Goal: Task Accomplishment & Management: Manage account settings

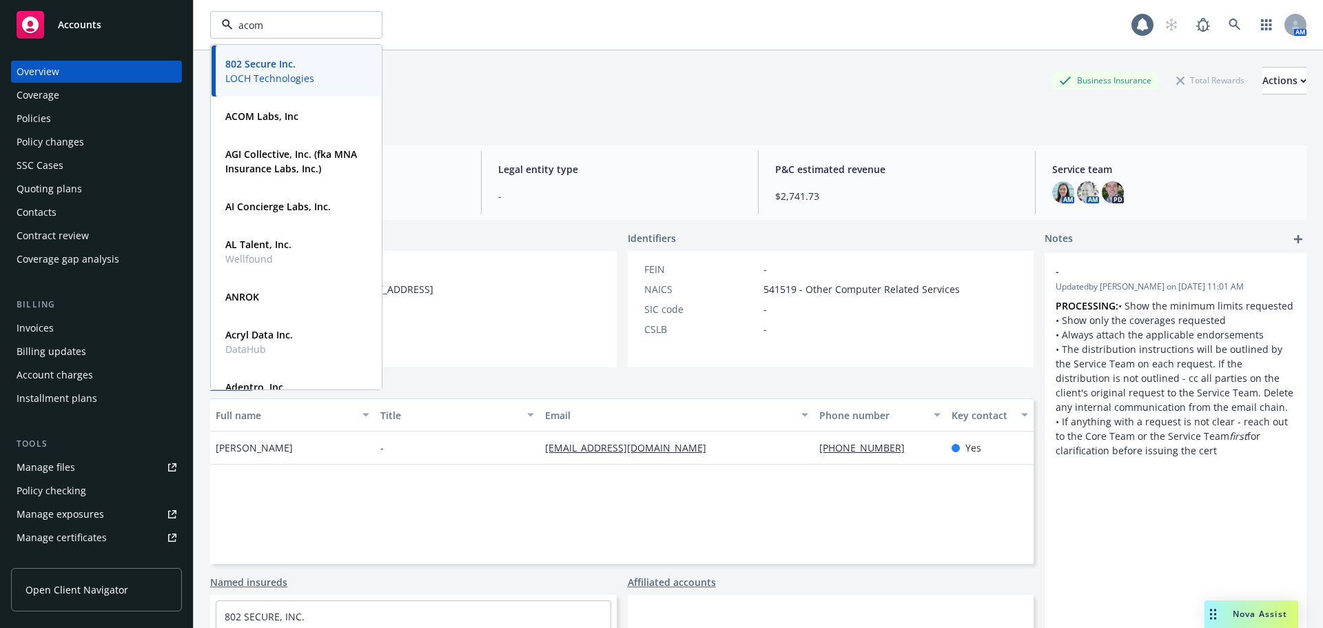
type input "acom"
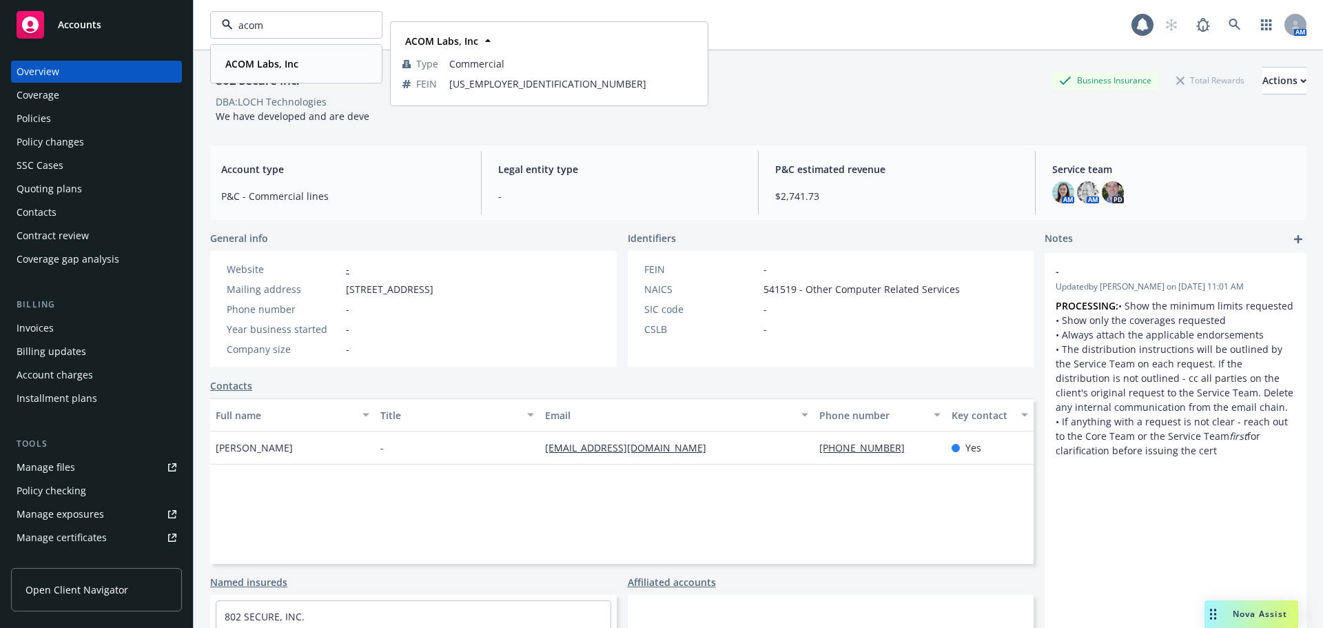
click at [262, 68] on strong "ACOM Labs, Inc" at bounding box center [261, 63] width 73 height 13
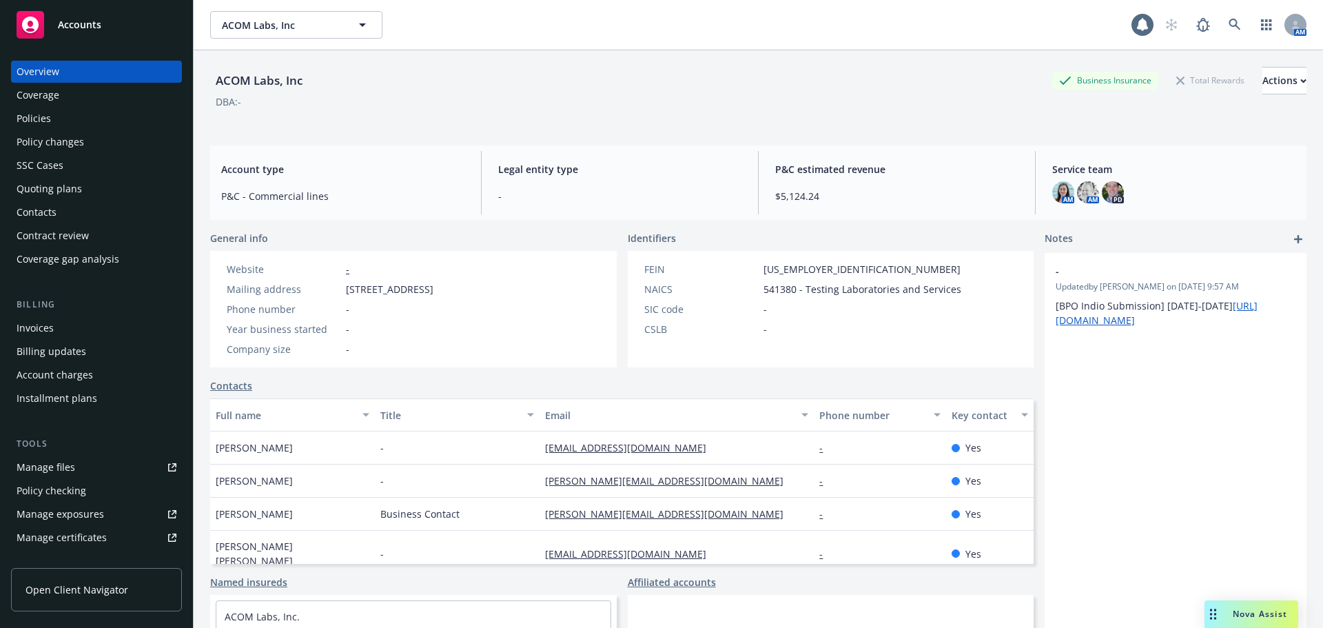
click at [89, 123] on div "Policies" at bounding box center [97, 119] width 160 height 22
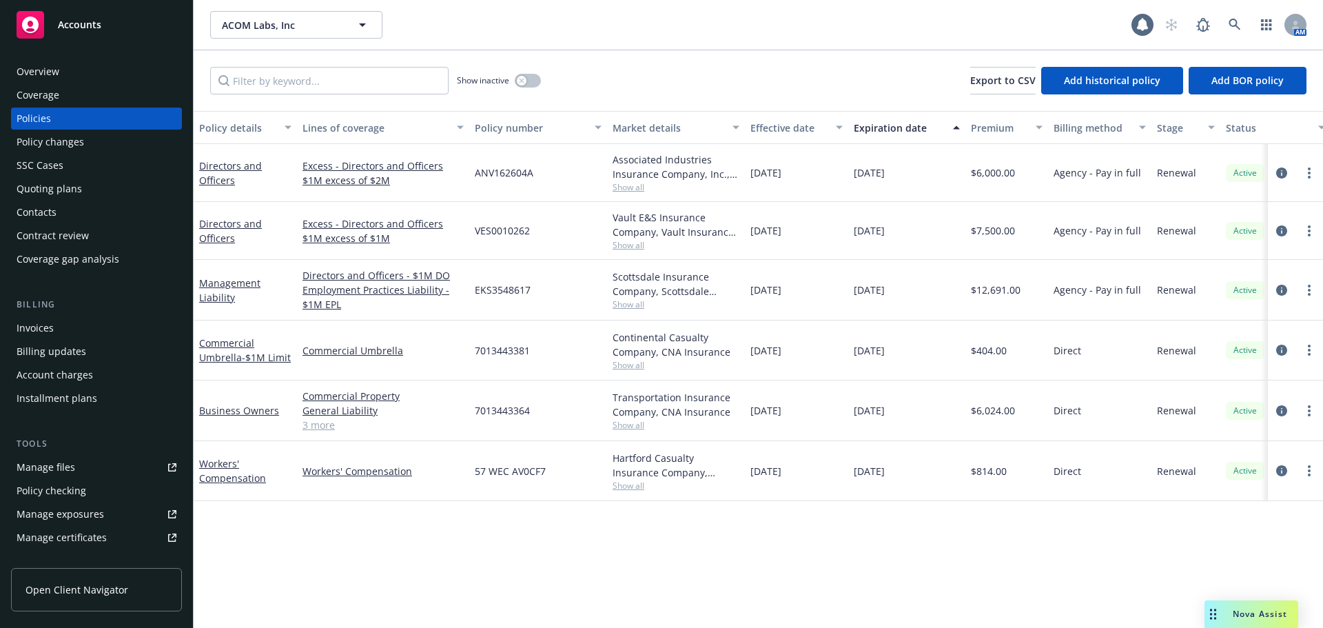
click at [82, 65] on div "Overview" at bounding box center [97, 72] width 160 height 22
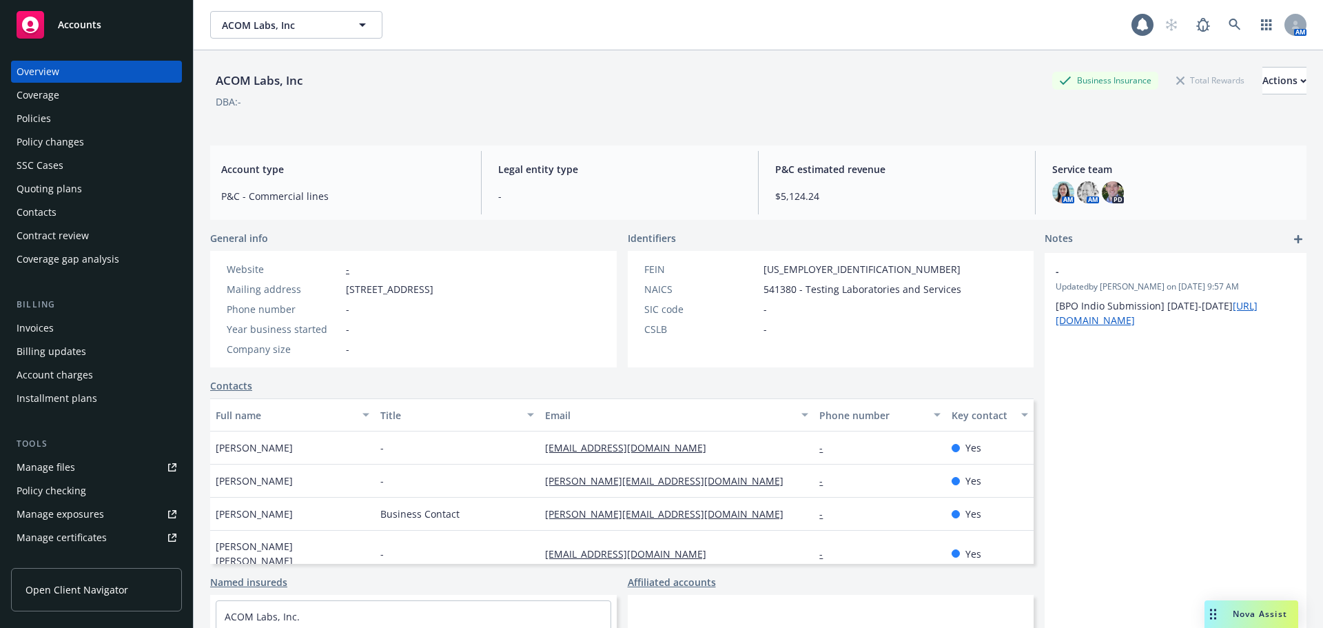
click at [85, 123] on div "Policies" at bounding box center [97, 119] width 160 height 22
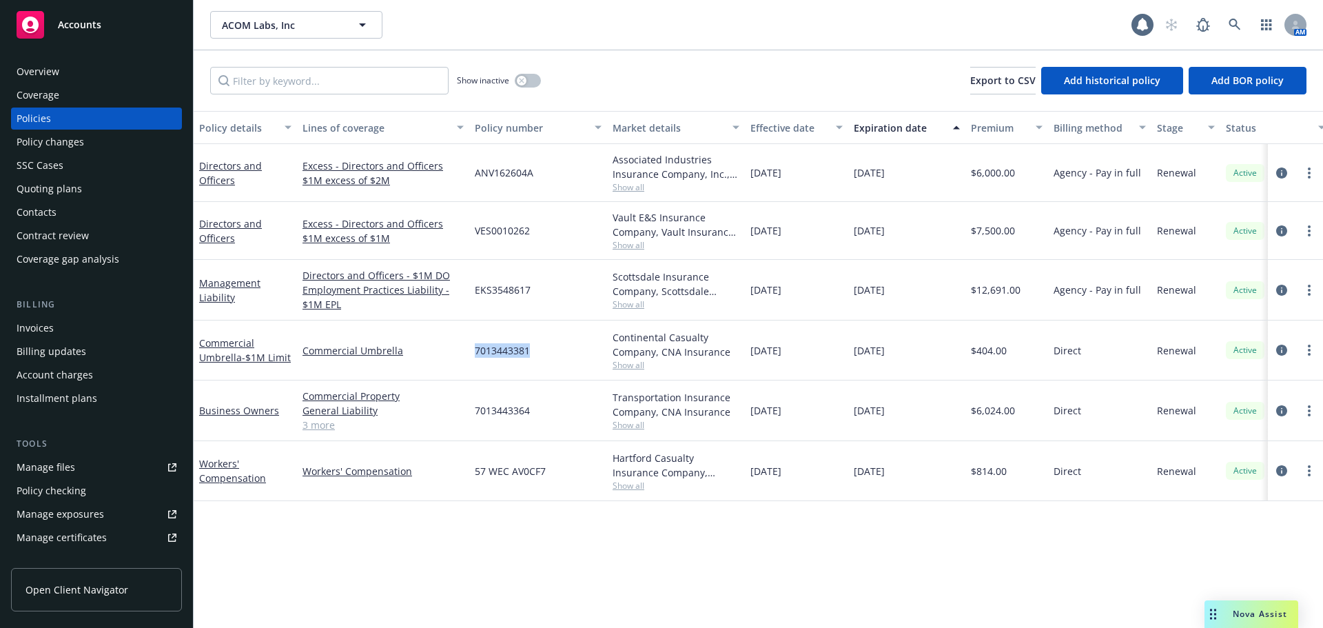
drag, startPoint x: 531, startPoint y: 349, endPoint x: 475, endPoint y: 358, distance: 55.9
click at [475, 358] on div "7013443381" at bounding box center [538, 350] width 138 height 60
copy span "7013443381"
click at [229, 353] on link "Commercial Umbrella - $1M Limit" at bounding box center [245, 350] width 92 height 28
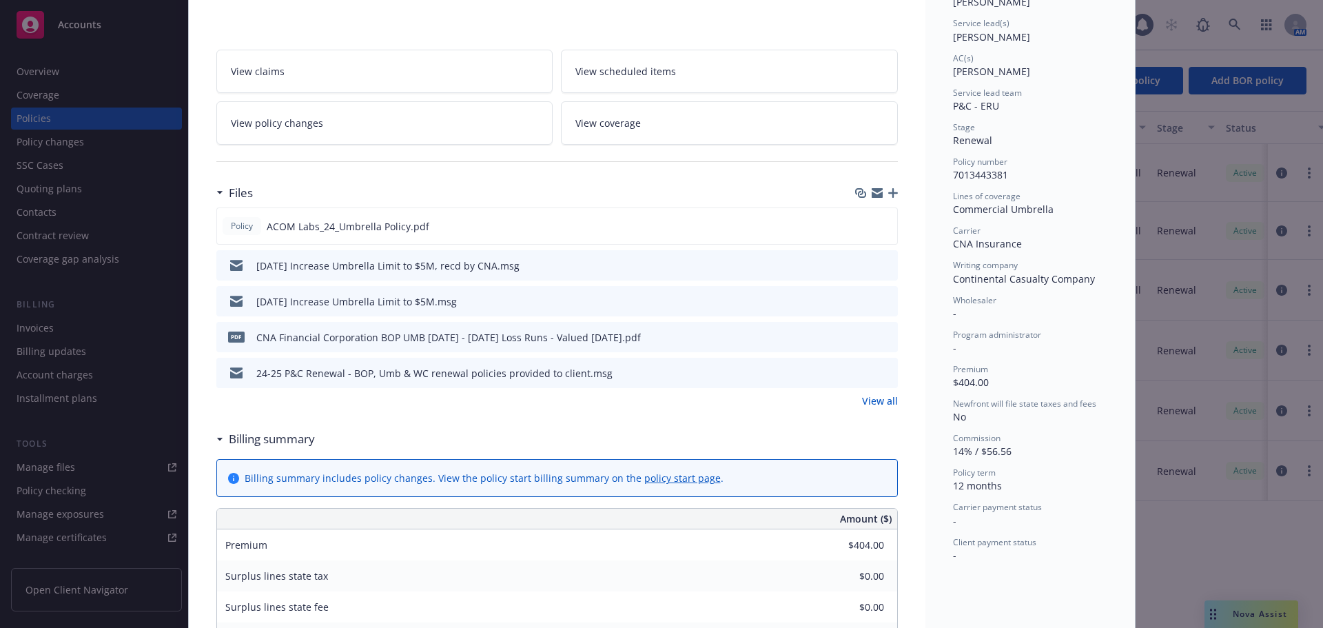
scroll to position [207, 0]
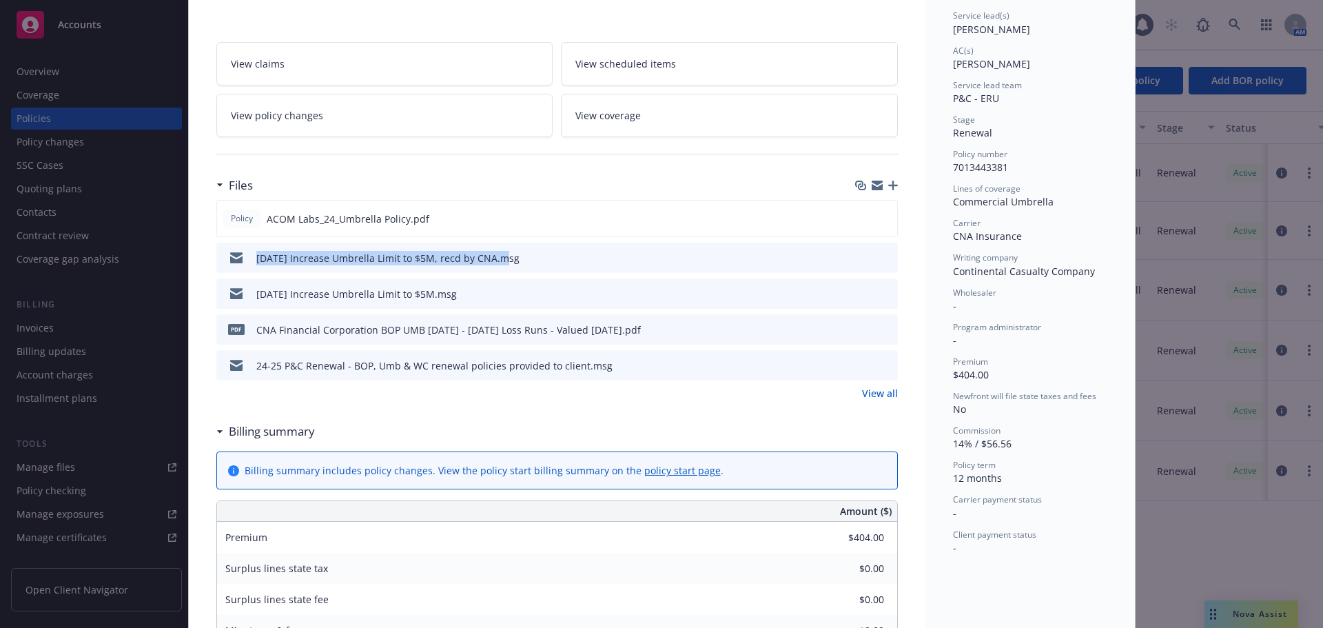
drag, startPoint x: 235, startPoint y: 267, endPoint x: 495, endPoint y: 269, distance: 259.8
click at [495, 269] on div "[DATE] Increase Umbrella Limit to $5M, recd by CNA.msg" at bounding box center [371, 257] width 298 height 29
copy div "[DATE] Increase Umbrella Limit to $5M, recd by CNA"
click at [888, 187] on icon "button" at bounding box center [893, 186] width 10 height 10
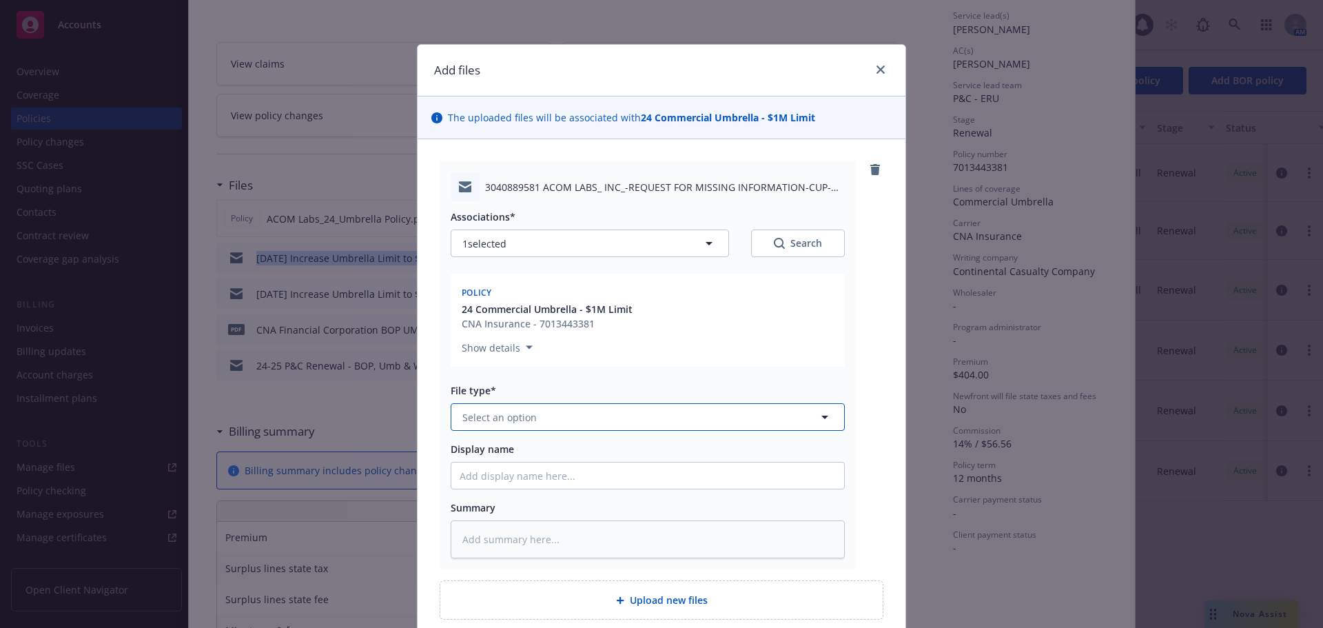
click at [515, 411] on span "Select an option" at bounding box center [499, 417] width 74 height 14
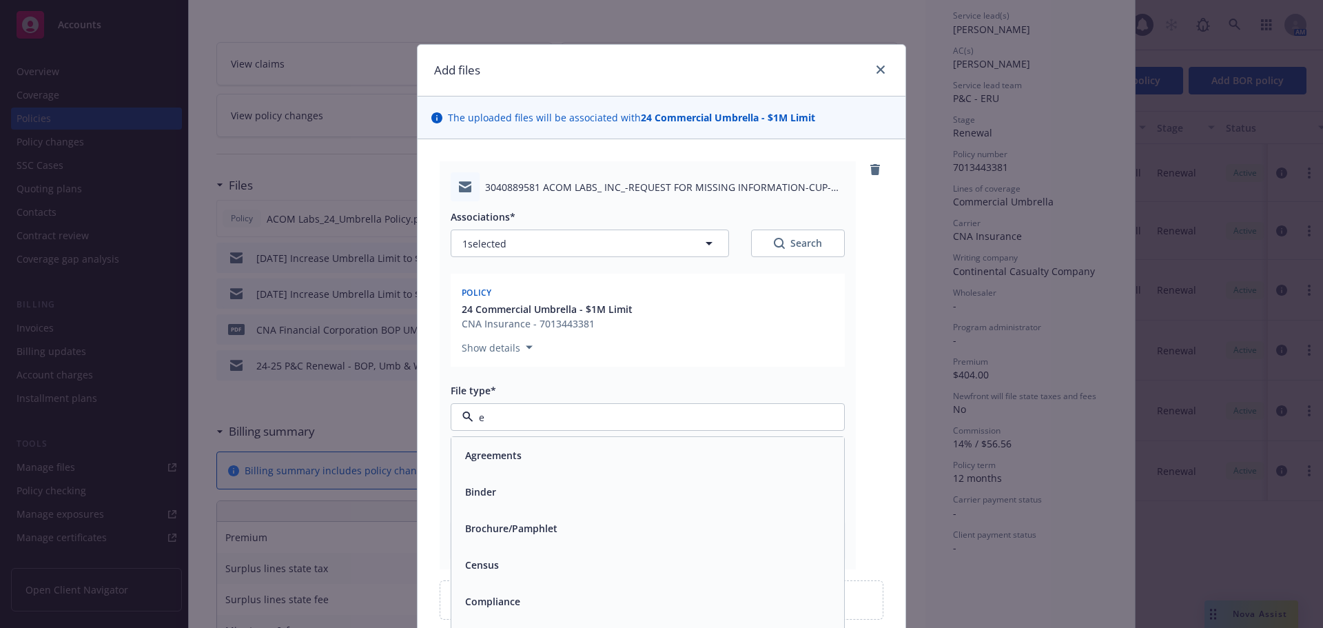
type input "em"
click at [488, 502] on div "Email" at bounding box center [477, 492] width 34 height 20
click at [508, 475] on input "Display name" at bounding box center [647, 475] width 393 height 26
paste input "[DATE] Increase Umbrella Limit to $5M, recd by CNA"
type textarea "x"
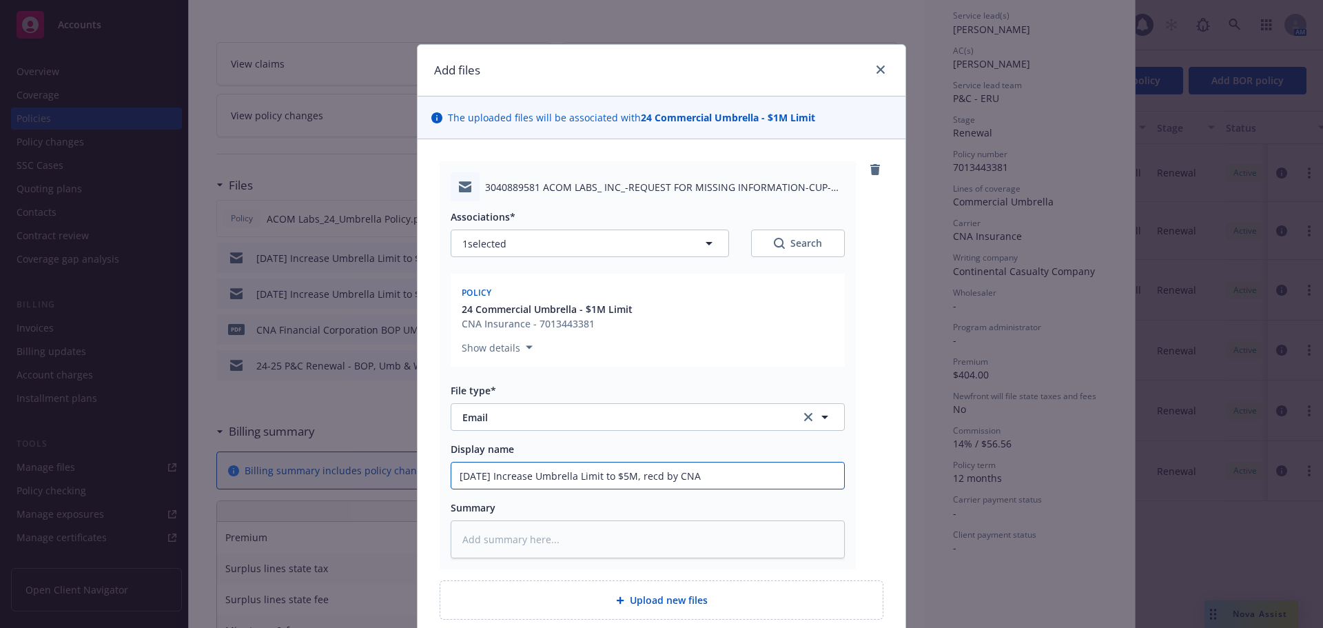
type input "[DATE] Increase Umbrella Limit to $5M, recd by CNA"
type textarea "x"
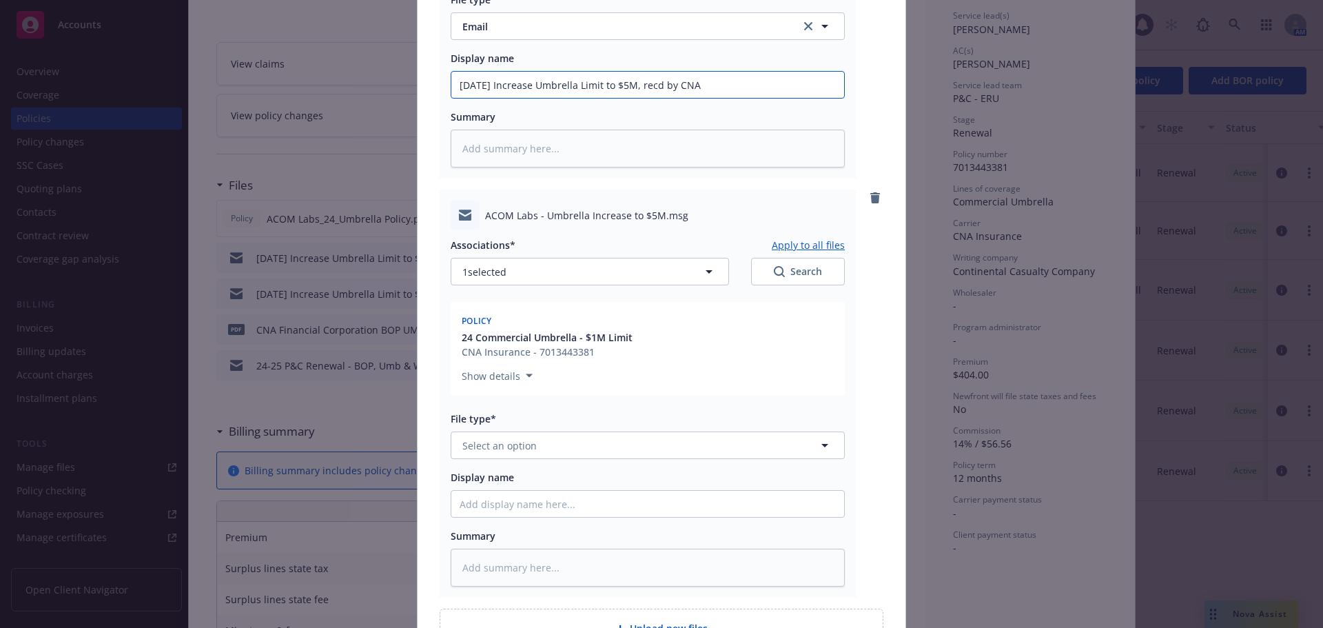
scroll to position [413, 0]
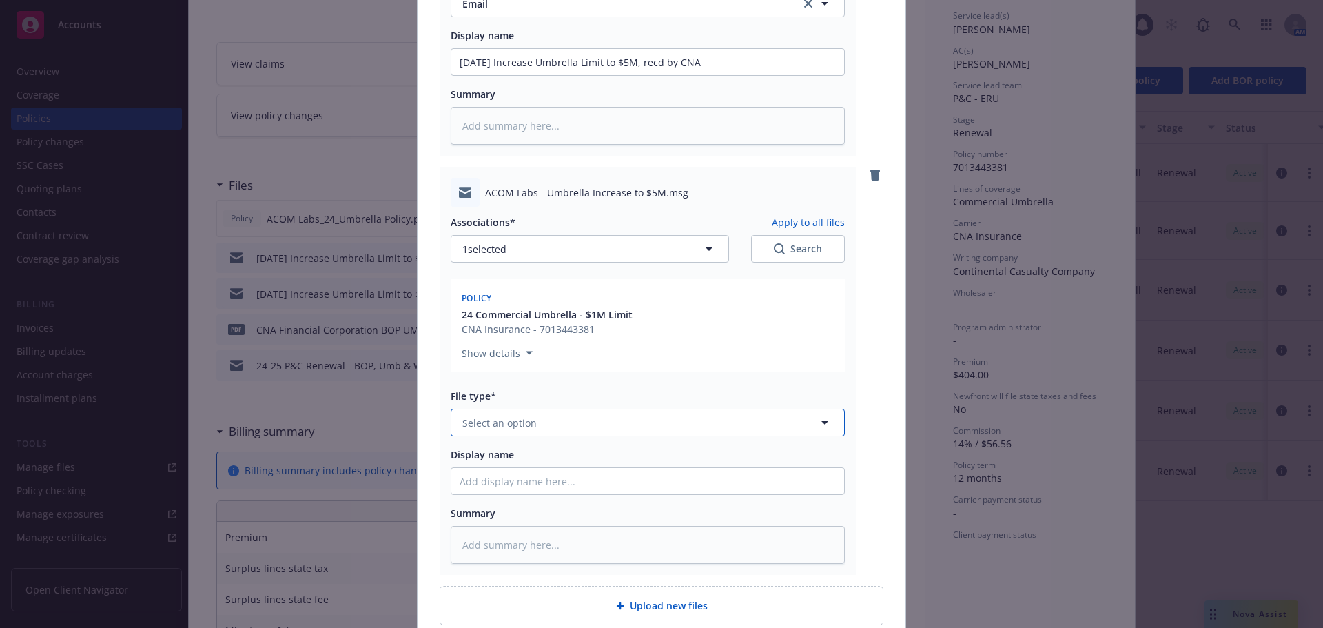
click at [522, 420] on span "Select an option" at bounding box center [499, 423] width 74 height 14
type input "em"
click at [519, 511] on div "Email" at bounding box center [647, 497] width 393 height 37
click at [544, 484] on input "Display name" at bounding box center [647, 481] width 393 height 26
paste input "[DATE] Increase Umbrella Limit to $5M, recd by CNA"
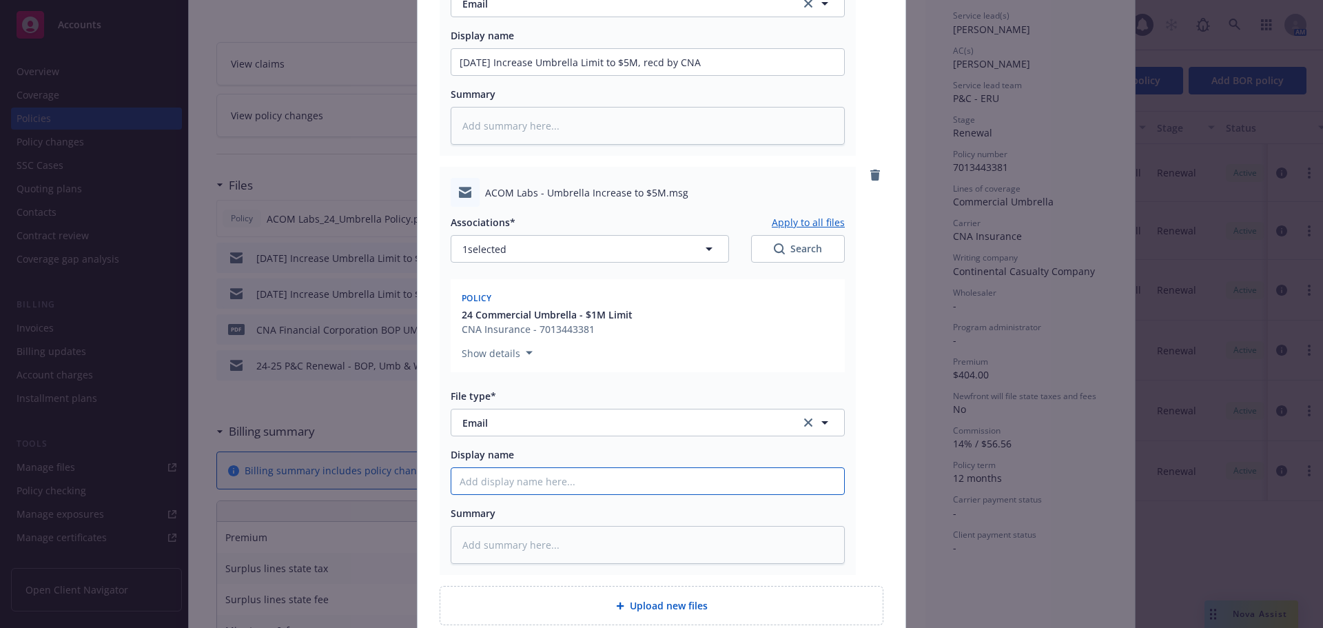
type textarea "x"
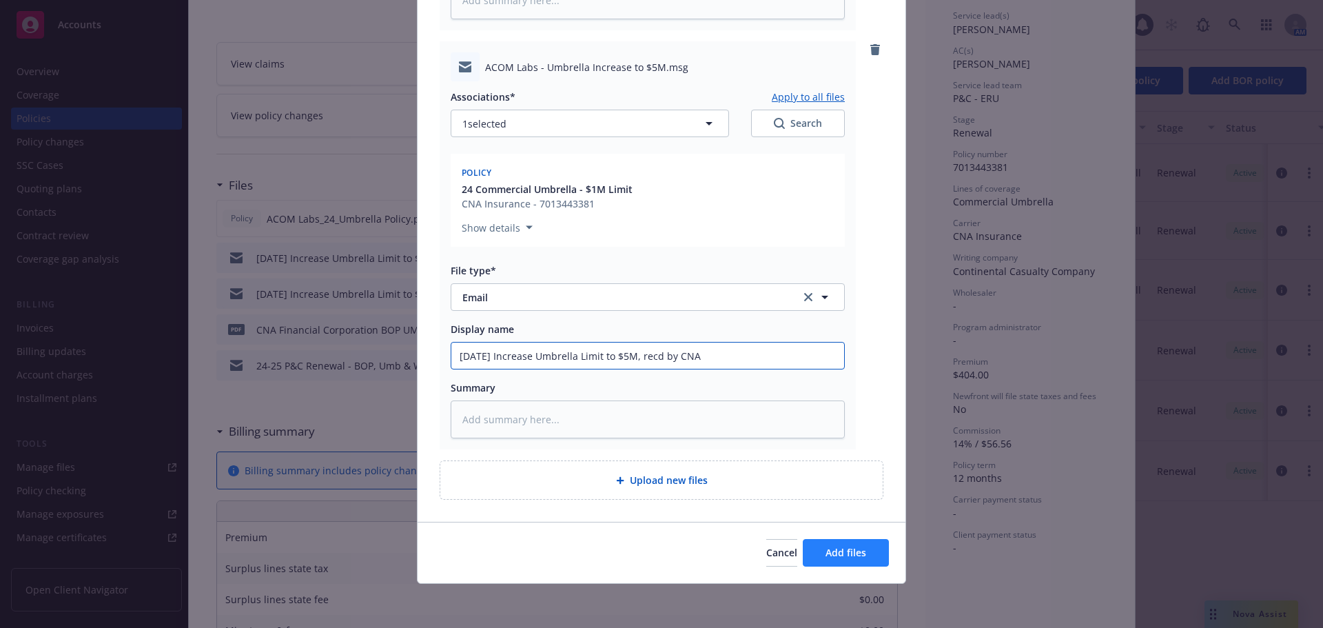
type input "[DATE] Increase Umbrella Limit to $5M, recd by CNA"
click at [842, 555] on span "Add files" at bounding box center [846, 552] width 41 height 13
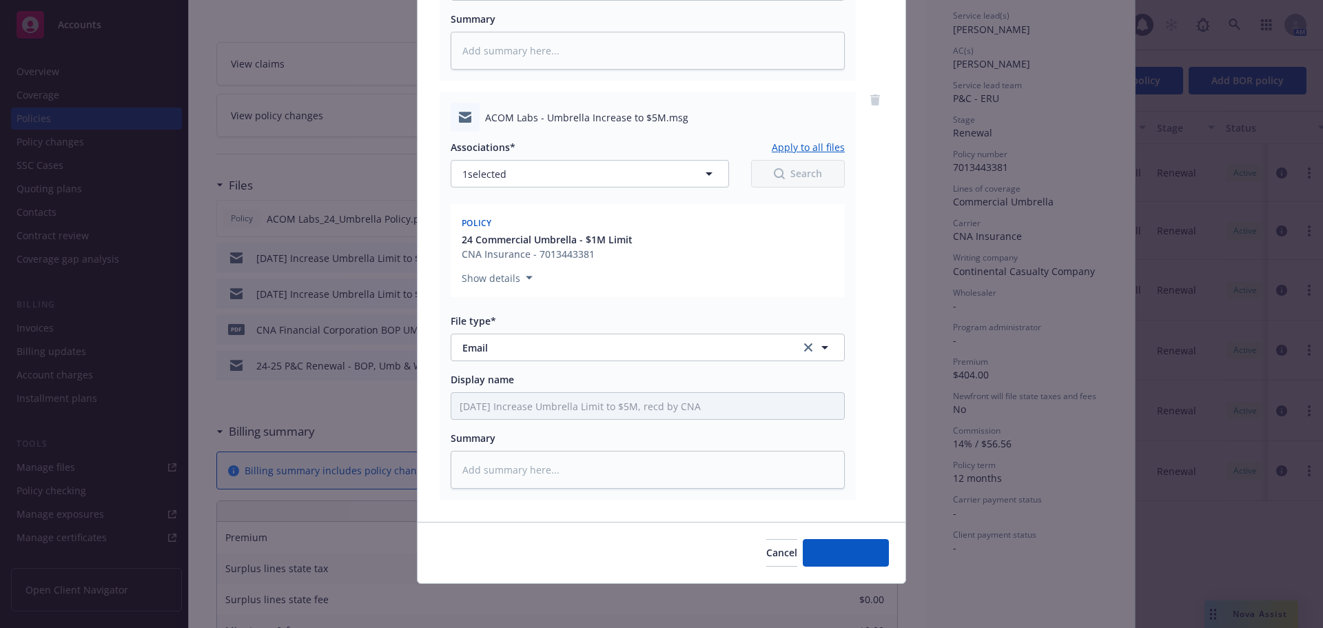
type textarea "x"
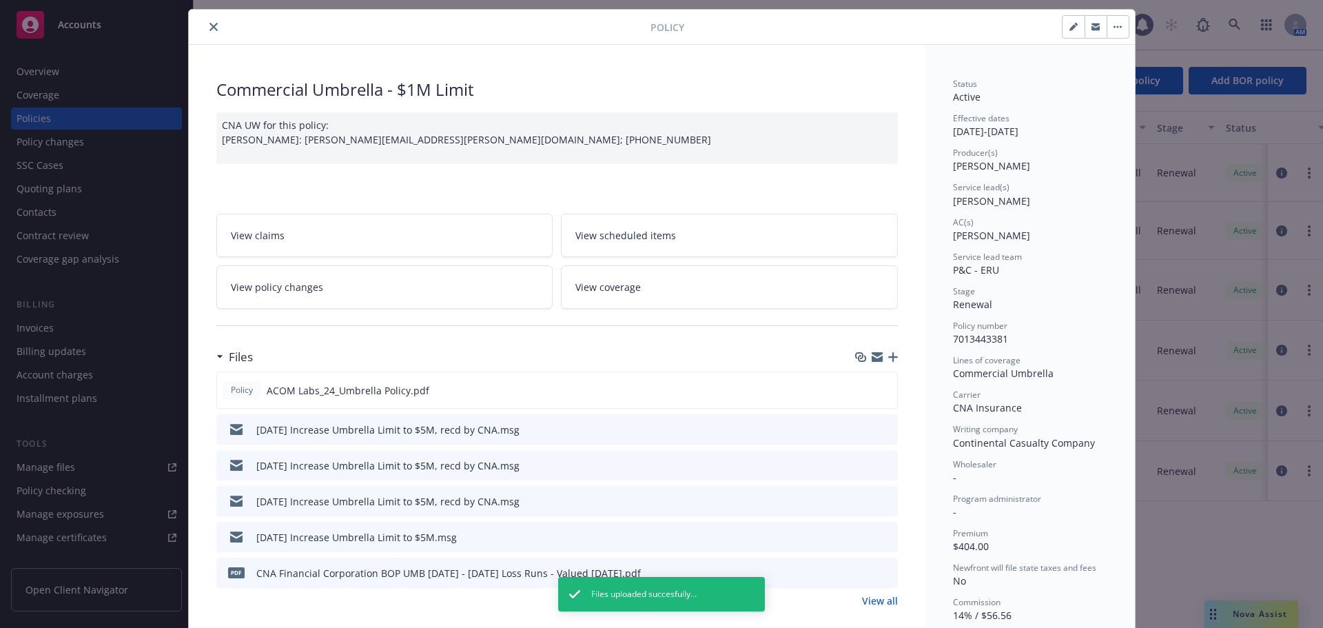
scroll to position [0, 0]
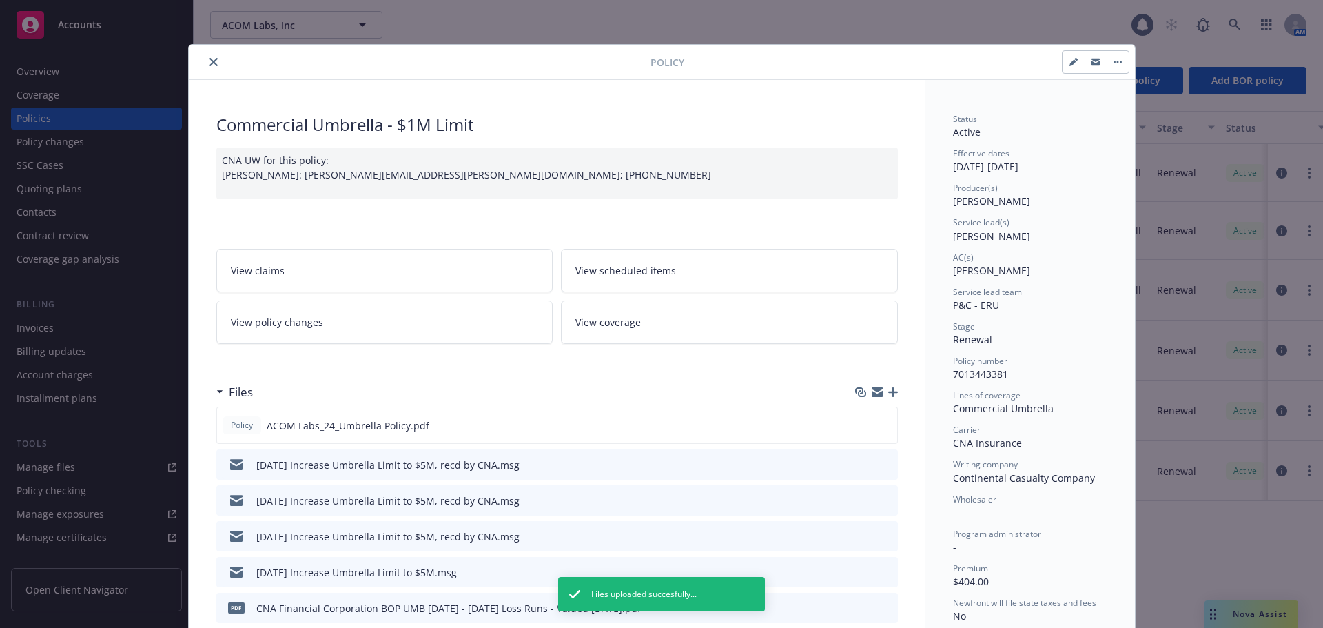
drag, startPoint x: 205, startPoint y: 61, endPoint x: 210, endPoint y: 70, distance: 10.8
click at [209, 61] on icon "close" at bounding box center [213, 62] width 8 height 8
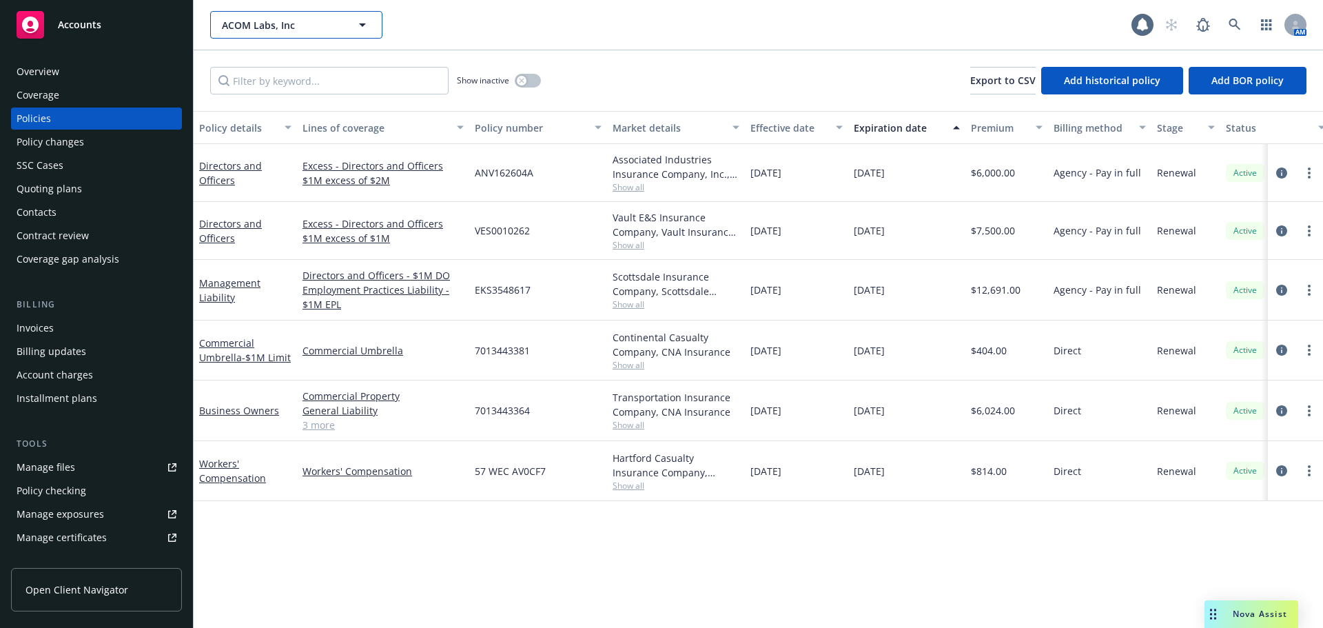
click at [254, 22] on span "ACOM Labs, Inc" at bounding box center [281, 25] width 119 height 14
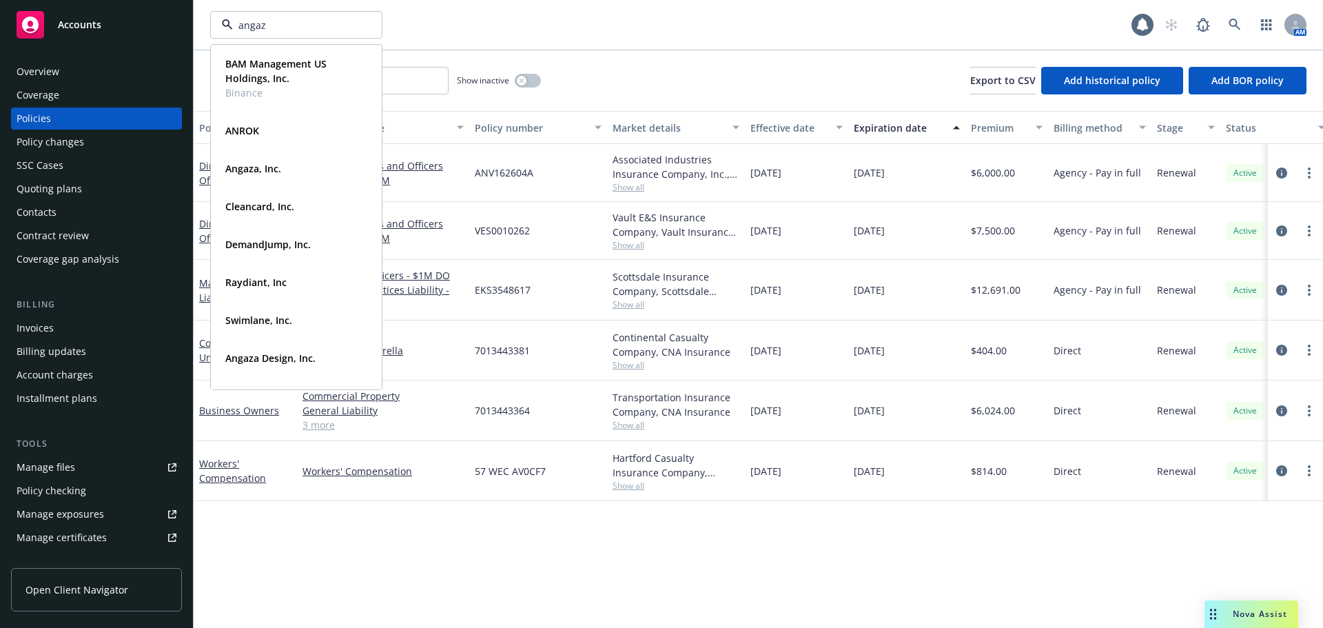
type input "angaza"
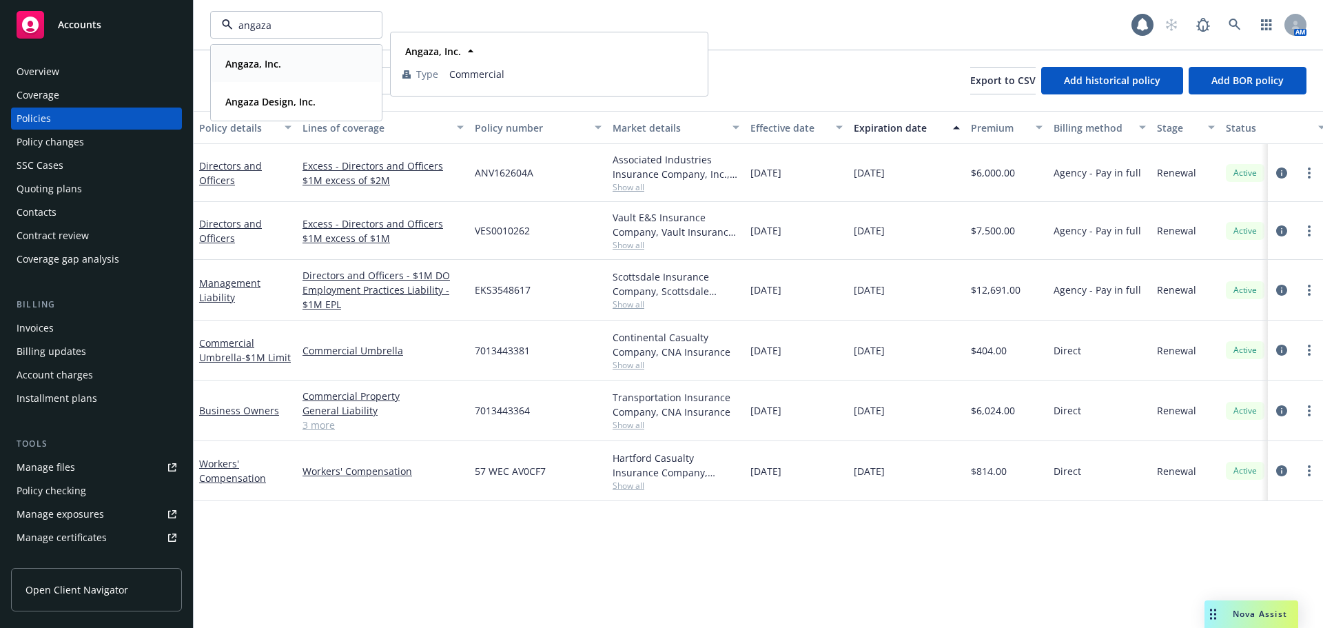
click at [264, 63] on strong "Angaza, Inc." at bounding box center [253, 63] width 56 height 13
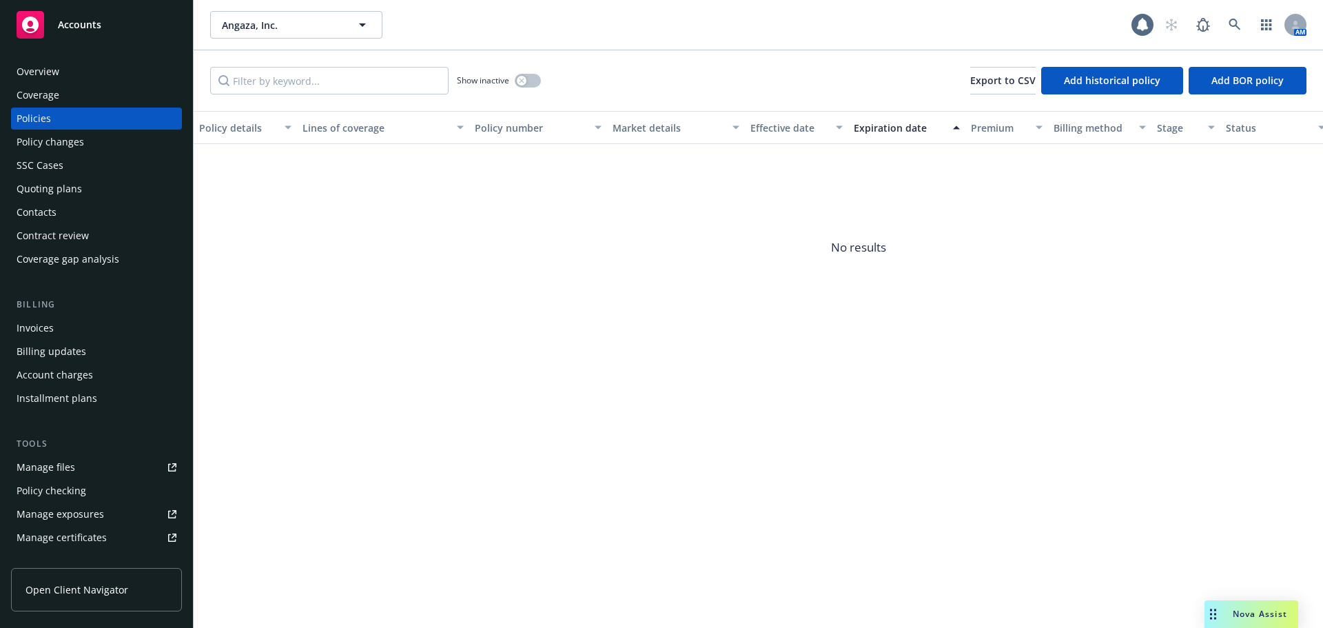
click at [96, 191] on div "Quoting plans" at bounding box center [97, 189] width 160 height 22
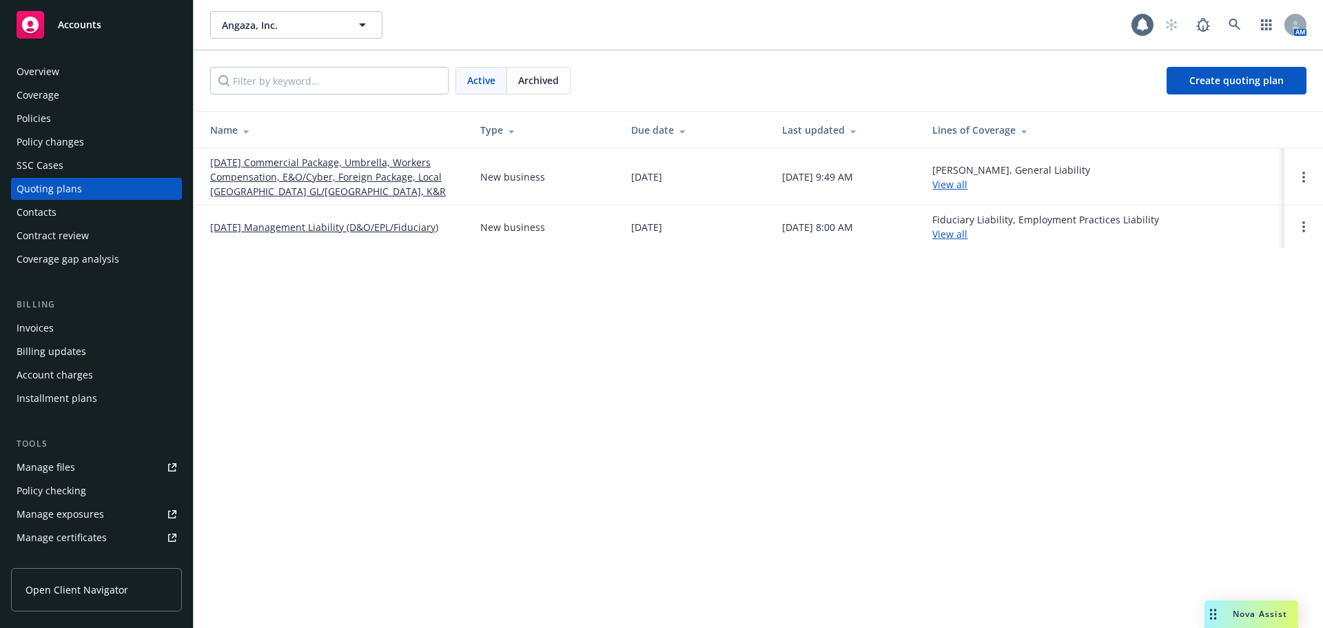
click at [326, 179] on link "[DATE] Commercial Package, Umbrella, Workers Compensation, E&O/Cyber, Foreign P…" at bounding box center [334, 176] width 248 height 43
